Goal: Task Accomplishment & Management: Manage account settings

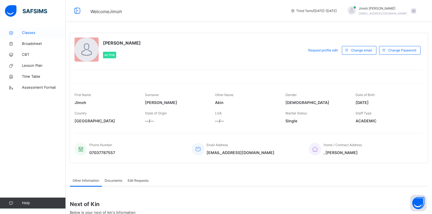
click at [51, 34] on span "Classes" at bounding box center [44, 32] width 44 height 5
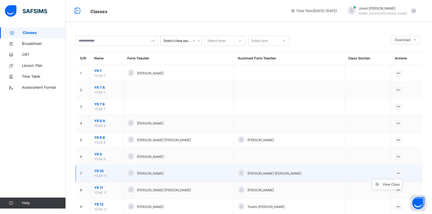
click at [393, 182] on ul "View Class" at bounding box center [387, 184] width 30 height 10
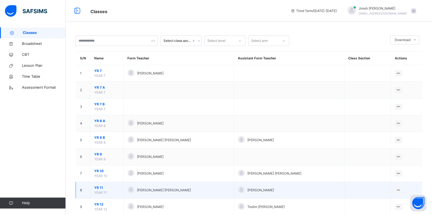
click at [393, 182] on td "View Class" at bounding box center [405, 190] width 31 height 17
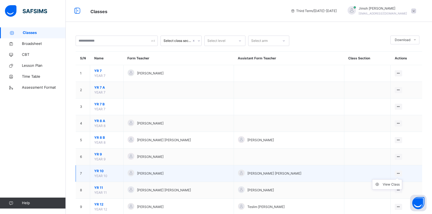
click at [401, 179] on ul "View Class" at bounding box center [387, 184] width 30 height 10
click at [394, 183] on div "View Class" at bounding box center [391, 184] width 17 height 5
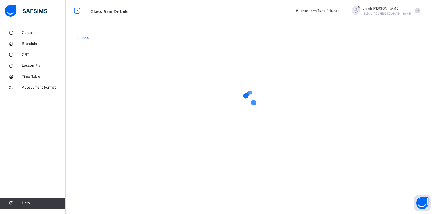
click at [394, 183] on div "Back /" at bounding box center [251, 107] width 370 height 214
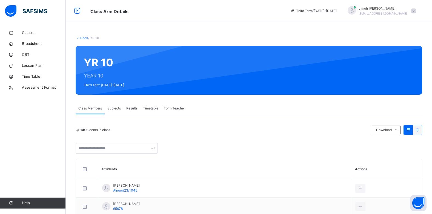
scroll to position [22, 0]
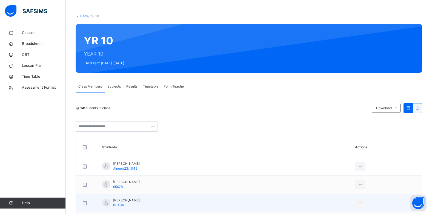
drag, startPoint x: 363, startPoint y: 198, endPoint x: 357, endPoint y: 199, distance: 5.8
click at [357, 199] on td at bounding box center [386, 203] width 71 height 18
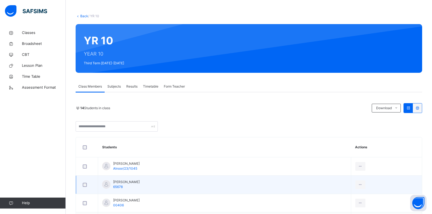
click at [339, 191] on td "Abdulmaleek Alameen 65678" at bounding box center [224, 185] width 253 height 18
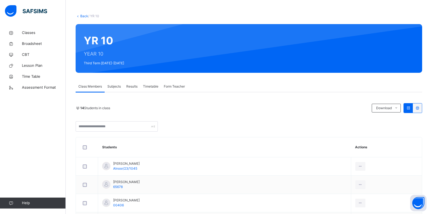
click at [111, 85] on span "Subjects" at bounding box center [113, 86] width 13 height 5
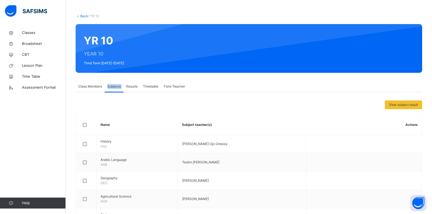
click at [111, 85] on span "Subjects" at bounding box center [113, 86] width 13 height 5
drag, startPoint x: 111, startPoint y: 85, endPoint x: 120, endPoint y: 94, distance: 12.2
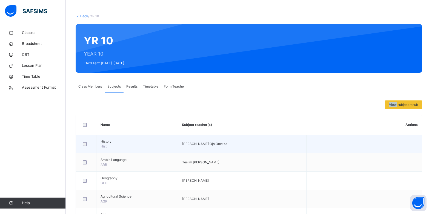
click at [328, 153] on td at bounding box center [364, 144] width 116 height 18
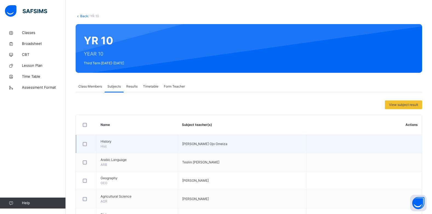
click at [328, 153] on td at bounding box center [364, 144] width 116 height 18
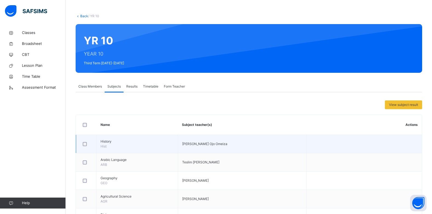
click at [328, 153] on td at bounding box center [364, 144] width 116 height 18
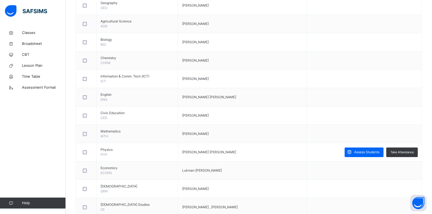
scroll to position [212, 0]
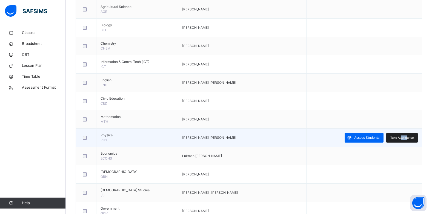
click at [405, 139] on span "Take Attendance" at bounding box center [401, 138] width 23 height 5
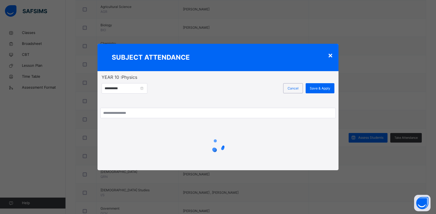
drag, startPoint x: 405, startPoint y: 139, endPoint x: 365, endPoint y: 103, distance: 53.3
click at [365, 103] on div "**********" at bounding box center [218, 107] width 436 height 214
click at [331, 56] on div "×" at bounding box center [330, 54] width 5 height 11
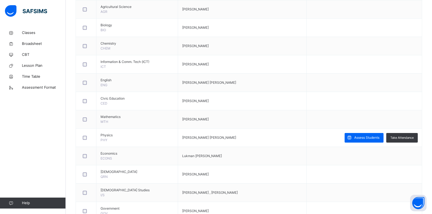
click at [331, 56] on td at bounding box center [364, 64] width 116 height 18
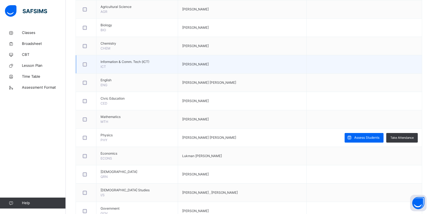
click at [331, 56] on td at bounding box center [364, 64] width 116 height 18
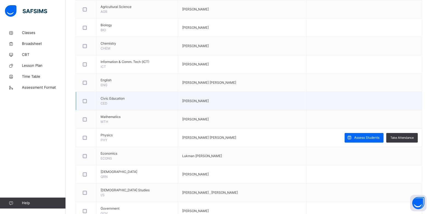
drag, startPoint x: 340, startPoint y: 87, endPoint x: 344, endPoint y: 109, distance: 23.0
click at [343, 105] on tbody "History Hist Adams Ojo Omeiza Arabic Language ARB Teslim Mikailu Bello Geograph…" at bounding box center [249, 110] width 346 height 330
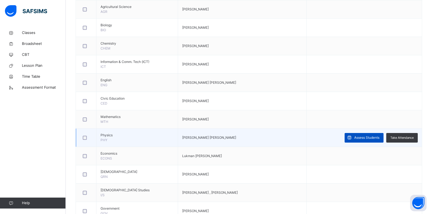
drag, startPoint x: 344, startPoint y: 109, endPoint x: 370, endPoint y: 140, distance: 40.4
click at [370, 140] on span "Assess Students" at bounding box center [366, 137] width 25 height 5
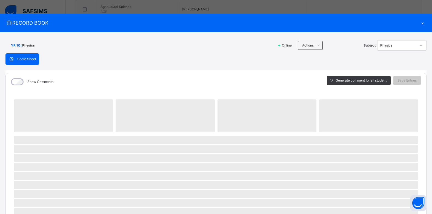
click at [370, 140] on span "‌" at bounding box center [216, 140] width 404 height 8
click at [267, 197] on span "‌" at bounding box center [216, 194] width 404 height 8
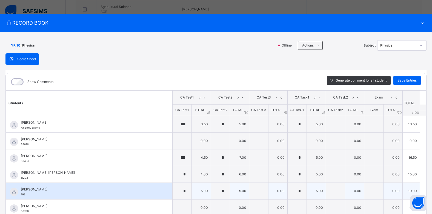
click at [268, 198] on td "0.00" at bounding box center [277, 191] width 19 height 17
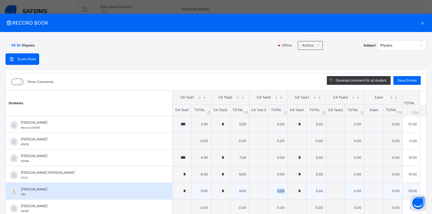
click at [268, 198] on td "0.00" at bounding box center [277, 191] width 19 height 17
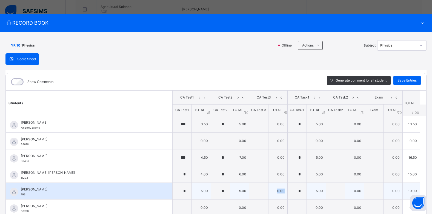
click at [268, 198] on td "0.00" at bounding box center [277, 191] width 19 height 17
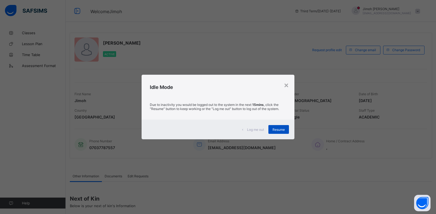
click at [274, 128] on span "Resume" at bounding box center [278, 130] width 12 height 4
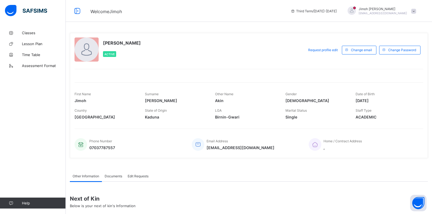
click at [274, 128] on div "[PERSON_NAME] Active Request profile edit Change email Change Password First Na…" at bounding box center [249, 95] width 358 height 125
click at [39, 34] on span "Classes" at bounding box center [44, 33] width 44 height 4
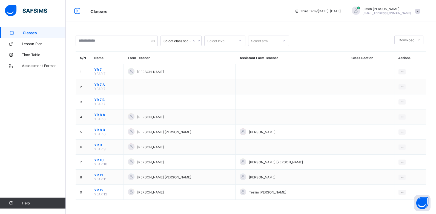
click at [96, 37] on div "Select class section Select level Select arm Download Pdf Report Excel Report S…" at bounding box center [251, 120] width 370 height 186
click at [96, 37] on input "text" at bounding box center [117, 41] width 82 height 10
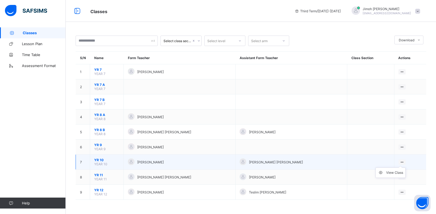
click at [396, 170] on ul "View Class" at bounding box center [390, 173] width 30 height 10
click at [394, 174] on div "View Class" at bounding box center [394, 172] width 17 height 5
